Goal: Information Seeking & Learning: Learn about a topic

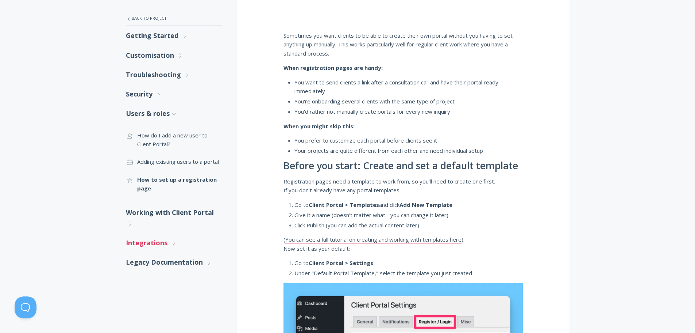
scroll to position [146, 0]
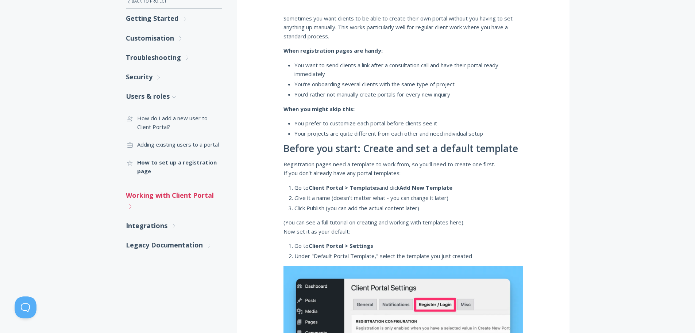
click at [127, 210] on icon ".st0{fill:none;stroke:#000000;stroke-width:2;stroke-miterlimit:10;} Untitled-27" at bounding box center [130, 206] width 7 height 7
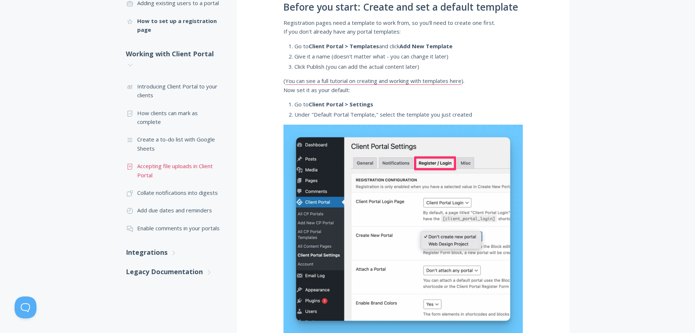
scroll to position [292, 0]
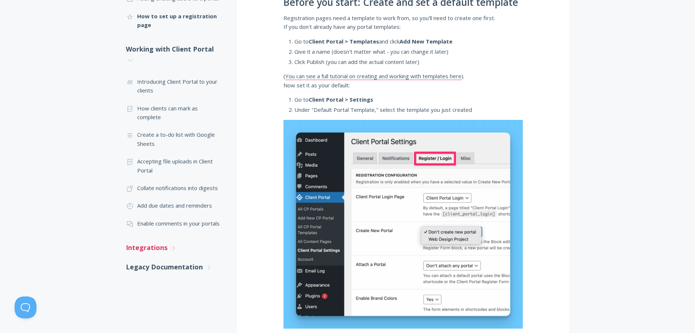
click at [174, 247] on icon ".st0{fill:none;stroke:#000000;stroke-width:2;stroke-miterlimit:10;} Untitled-27" at bounding box center [173, 248] width 7 height 7
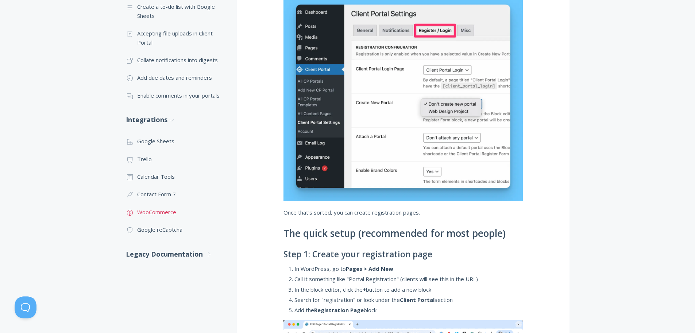
scroll to position [438, 0]
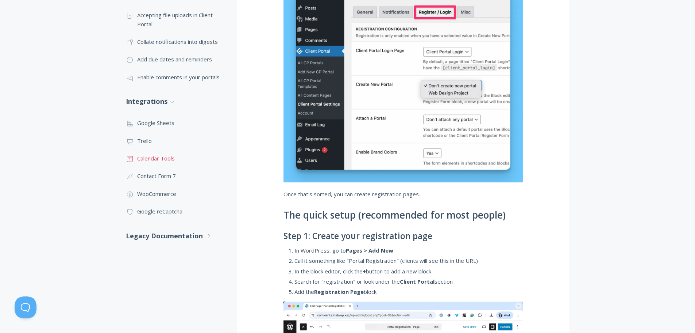
click at [163, 156] on link ".st0{fill:none;stroke:#000000;stroke-width:2;stroke-miterlimit:10;} Untitled-18…" at bounding box center [174, 158] width 96 height 18
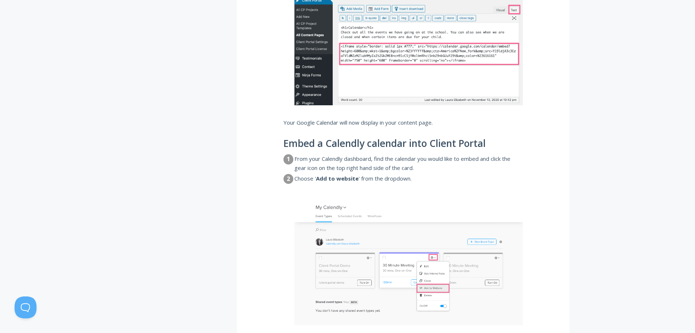
scroll to position [912, 0]
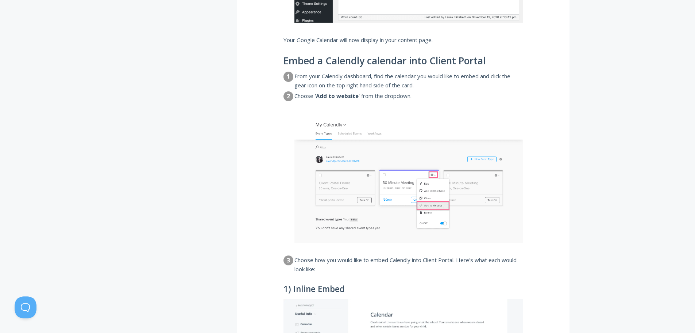
click at [455, 78] on dd "From your Calendly dashboard, find the calendar you would like to embed and cli…" at bounding box center [409, 81] width 228 height 18
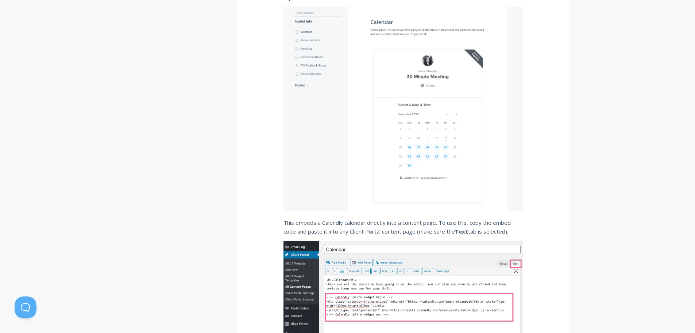
scroll to position [1241, 0]
